Goal: Find specific fact: Find specific fact

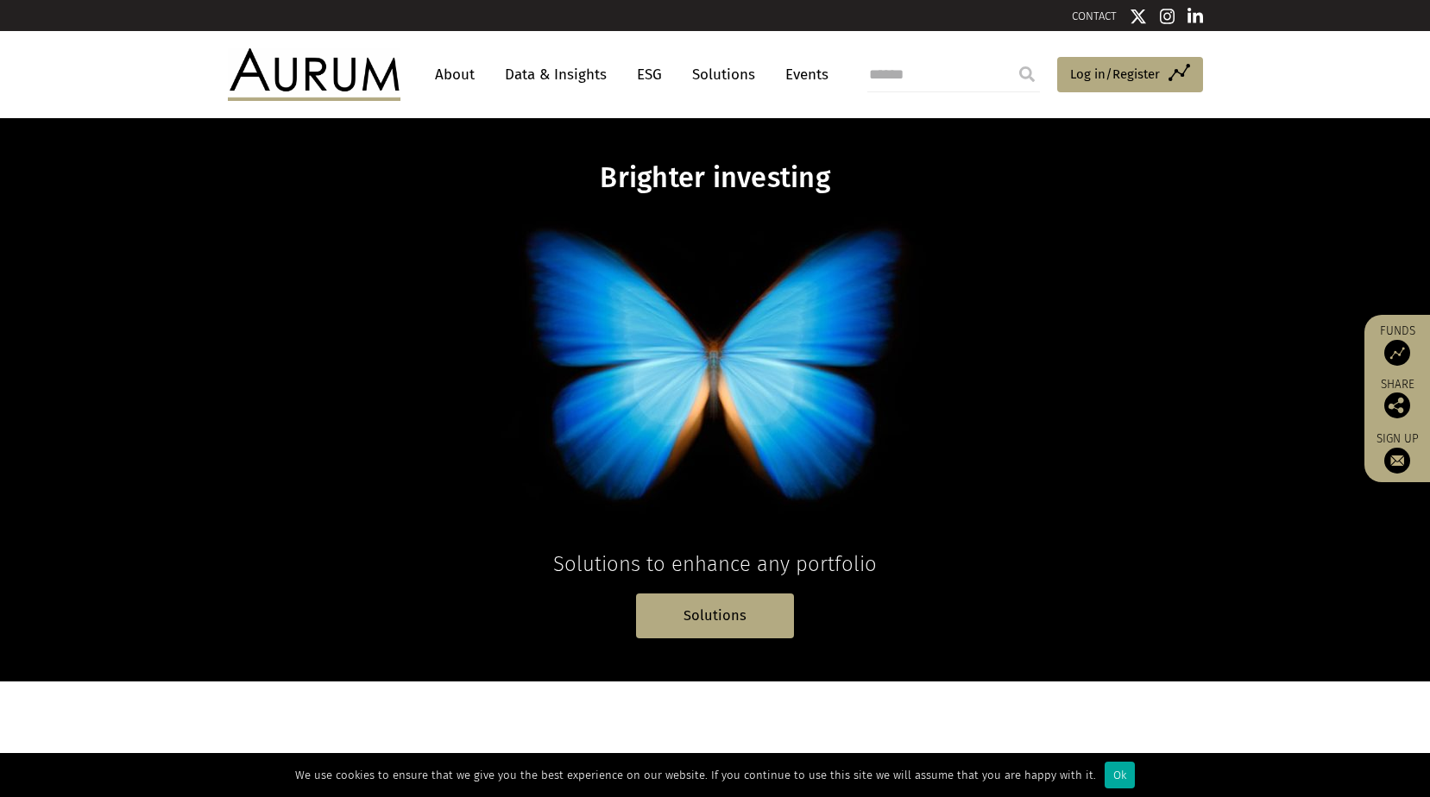
click at [888, 75] on input "search" at bounding box center [953, 75] width 173 height 35
paste input "*******"
type input "*******"
click at [1027, 73] on input "submit" at bounding box center [1027, 74] width 35 height 35
